Goal: Information Seeking & Learning: Find specific fact

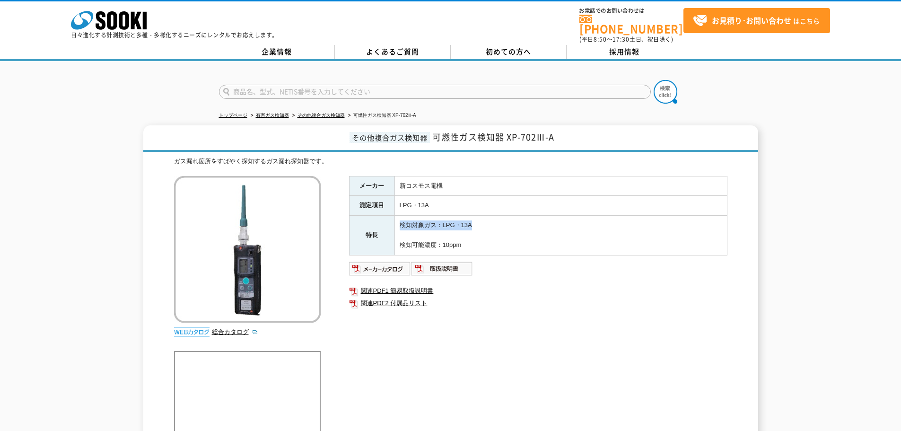
drag, startPoint x: 400, startPoint y: 219, endPoint x: 487, endPoint y: 223, distance: 87.6
click at [487, 223] on td "検知対象ガス：LPG・13A 検知可能濃度：10ppm" at bounding box center [561, 235] width 333 height 39
copy td "検知対象ガス：LPG・13A"
drag, startPoint x: 396, startPoint y: 237, endPoint x: 475, endPoint y: 240, distance: 79.1
click at [475, 240] on td "検知対象ガス：LPG・13A 検知可能濃度：10ppm" at bounding box center [561, 235] width 333 height 39
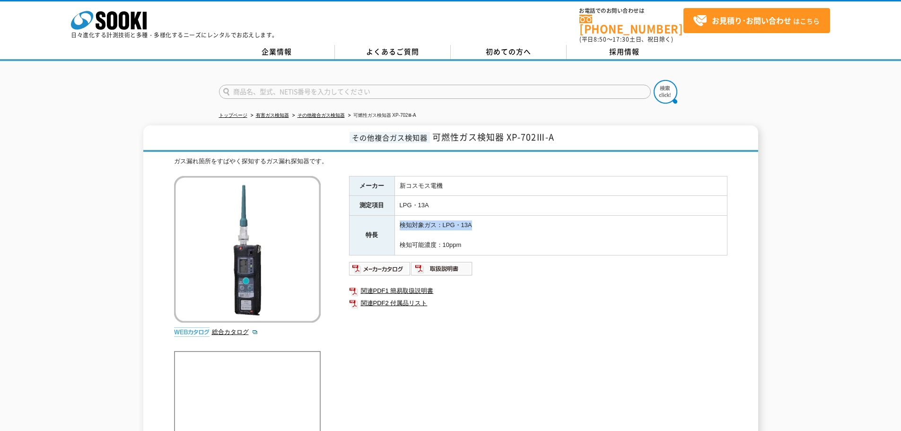
copy td "検知可能濃度：10ppm"
drag, startPoint x: 397, startPoint y: 220, endPoint x: 503, endPoint y: 223, distance: 105.5
click at [503, 223] on td "検知対象ガス：LPG・13A 検知可能濃度：10ppm" at bounding box center [561, 235] width 333 height 39
copy td "検知対象ガス：LPG・13A"
drag, startPoint x: 471, startPoint y: 242, endPoint x: 402, endPoint y: 240, distance: 69.1
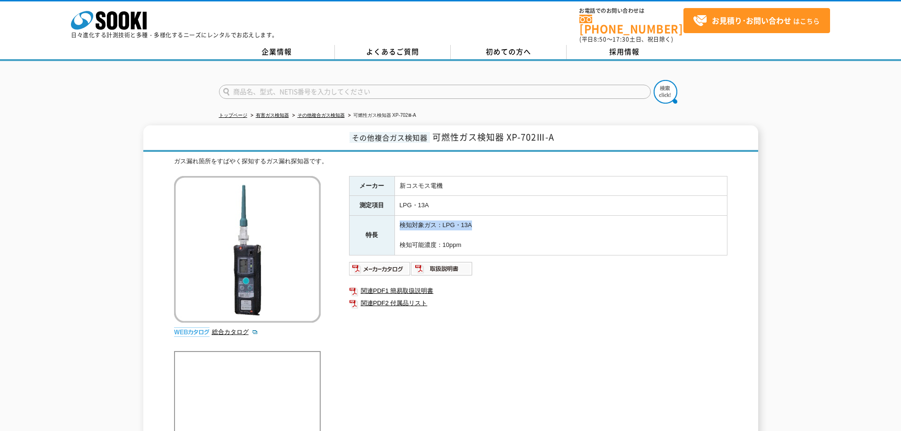
click at [402, 240] on td "検知対象ガス：LPG・13A 検知可能濃度：10ppm" at bounding box center [561, 235] width 333 height 39
copy td "検知可能濃度：10ppm"
drag, startPoint x: 399, startPoint y: 218, endPoint x: 494, endPoint y: 223, distance: 95.7
click at [494, 223] on td "検知対象ガス：LPG・13A 検知可能濃度：10ppm" at bounding box center [561, 235] width 333 height 39
copy td "検知対象ガス：LPG・13A"
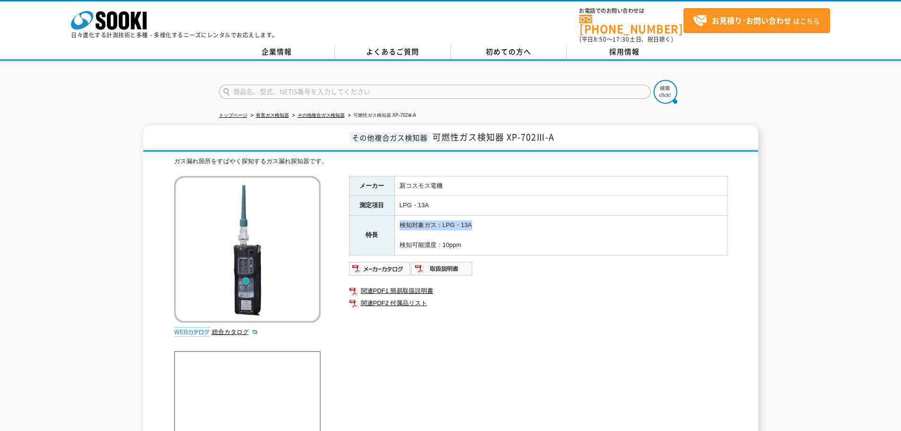
drag, startPoint x: 397, startPoint y: 237, endPoint x: 467, endPoint y: 245, distance: 70.0
click at [467, 245] on td "検知対象ガス：LPG・13A 検知可能濃度：10ppm" at bounding box center [561, 235] width 333 height 39
copy td "検知可能濃度：10ppm"
drag, startPoint x: 408, startPoint y: 215, endPoint x: 513, endPoint y: 225, distance: 105.5
click at [513, 225] on td "検知対象ガス：LPG・13A 検知可能濃度：10ppm" at bounding box center [561, 235] width 333 height 39
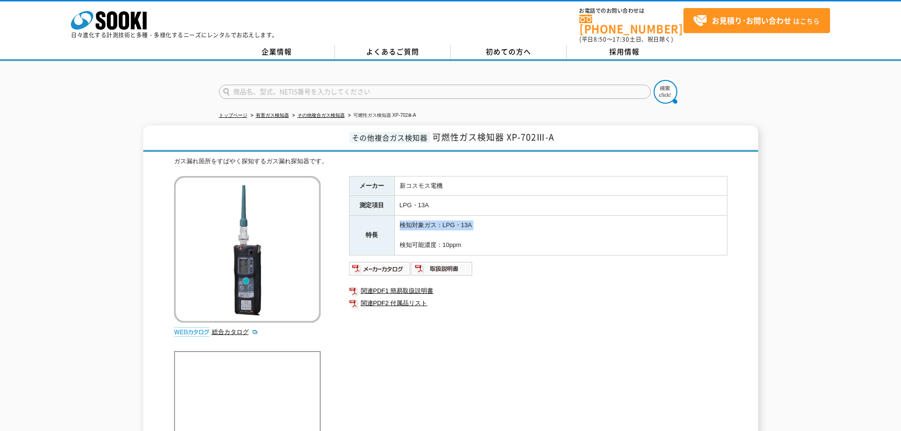
copy td "検知対象ガス：LPG・13A"
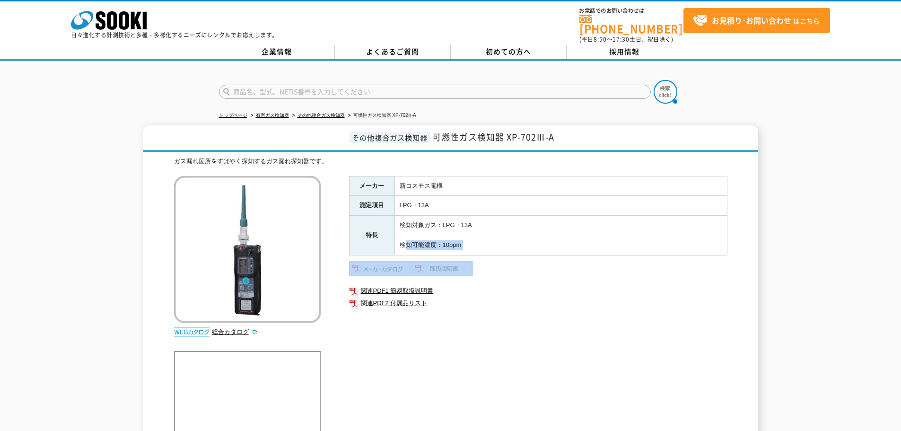
drag, startPoint x: 400, startPoint y: 238, endPoint x: 562, endPoint y: 262, distance: 163.5
click at [562, 261] on div "メーカー 新コスモス電機 測定項目 LPG・13A 特長 検知対象ガス：LPG・13A 検知可能濃度：10ppm 関連PDF1 簡易取扱説明書 関連PDF2 …" at bounding box center [538, 277] width 378 height 203
click at [408, 238] on td "検知対象ガス：LPG・13A 検知可能濃度：10ppm" at bounding box center [561, 235] width 333 height 39
drag, startPoint x: 401, startPoint y: 239, endPoint x: 535, endPoint y: 241, distance: 133.9
click at [536, 240] on td "検知対象ガス：LPG・13A 検知可能濃度：10ppm" at bounding box center [561, 235] width 333 height 39
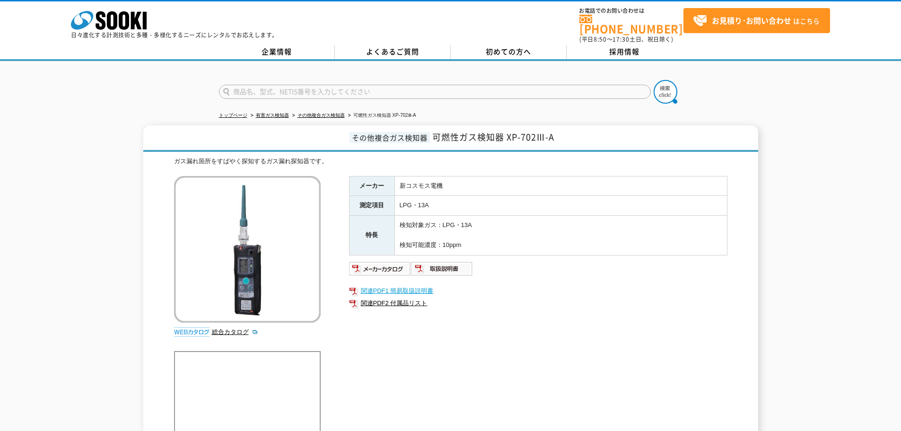
copy td "検知可能濃度：10ppm"
drag, startPoint x: 402, startPoint y: 220, endPoint x: 510, endPoint y: 230, distance: 108.3
click at [510, 230] on td "検知対象ガス：LPG・13A 検知可能濃度：10ppm" at bounding box center [561, 235] width 333 height 39
copy td "検知対象ガス：LPG・13A"
drag, startPoint x: 398, startPoint y: 238, endPoint x: 495, endPoint y: 244, distance: 97.2
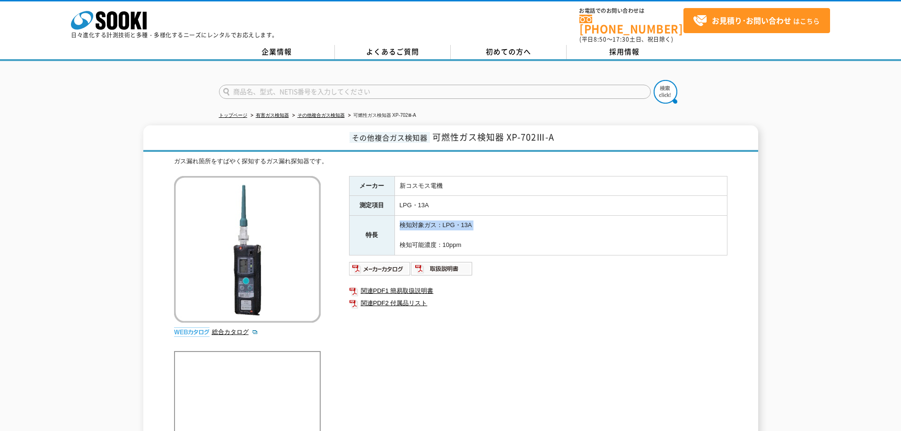
click at [495, 244] on td "検知対象ガス：LPG・13A 検知可能濃度：10ppm" at bounding box center [561, 235] width 333 height 39
copy td "検知可能濃度：10ppm"
